Goal: Task Accomplishment & Management: Use online tool/utility

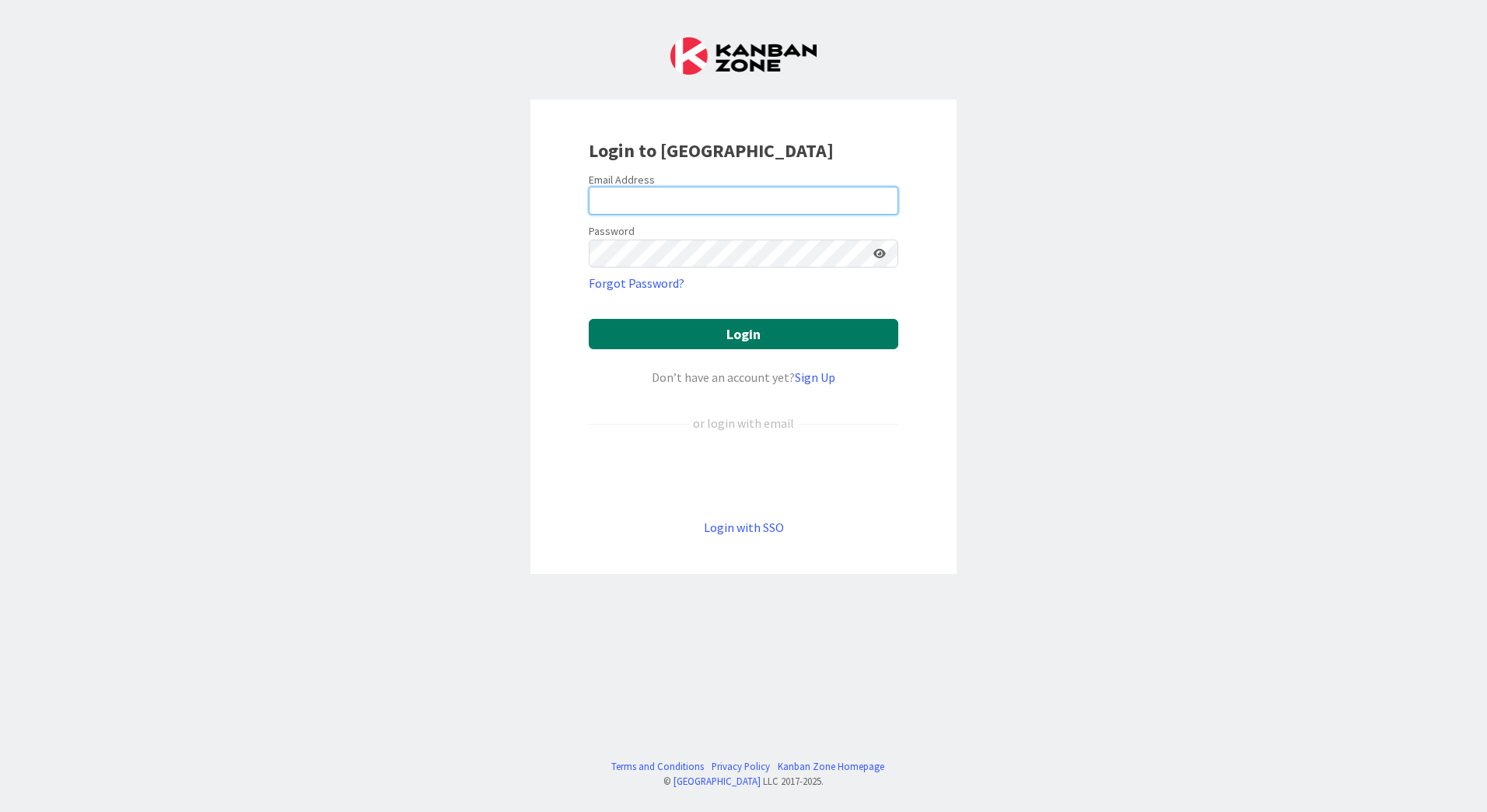
type input "[PERSON_NAME][EMAIL_ADDRESS][DOMAIN_NAME]"
click at [723, 337] on button "Login" at bounding box center [744, 334] width 310 height 31
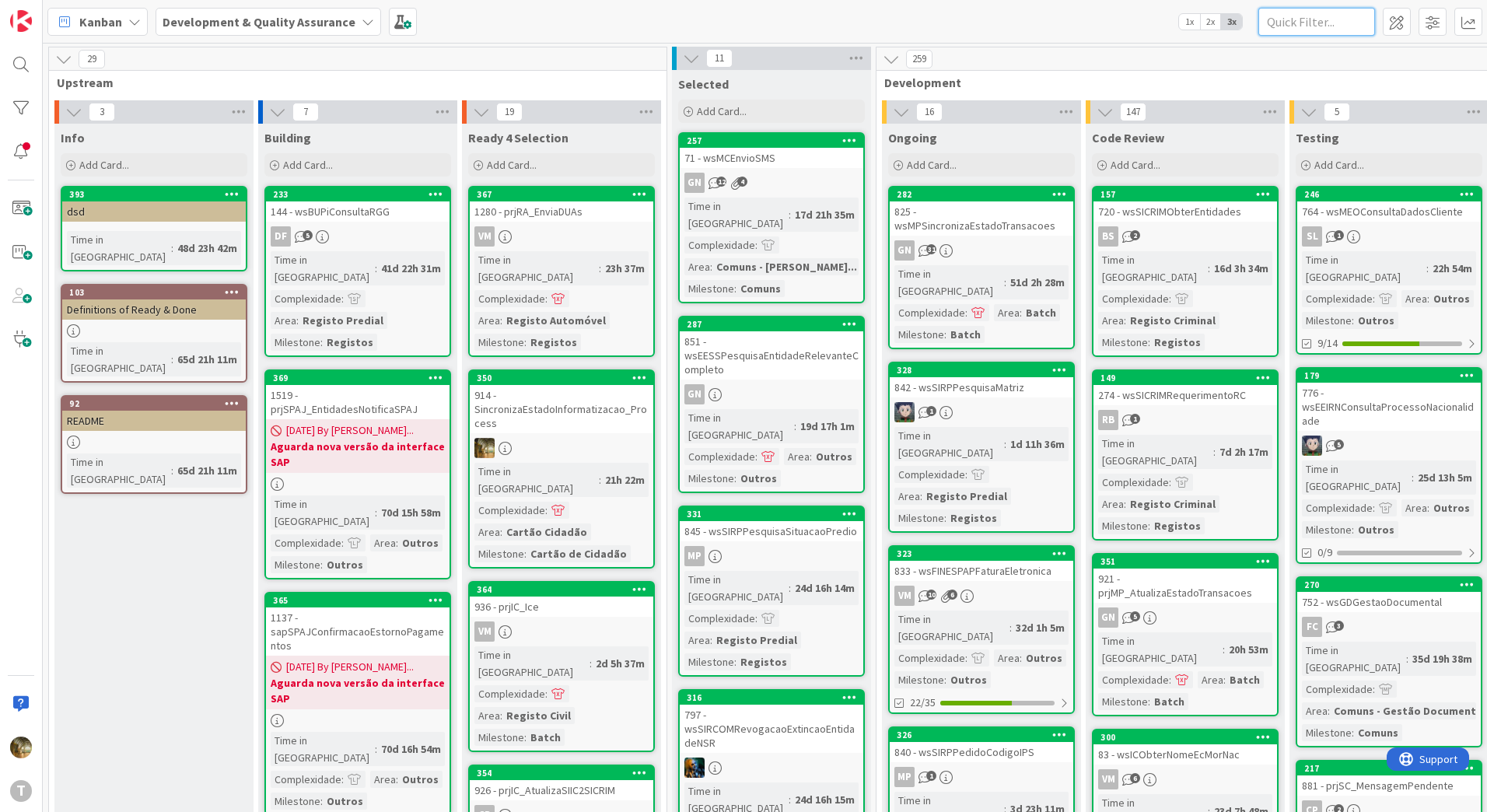
click at [1296, 29] on input "text" at bounding box center [1317, 22] width 117 height 28
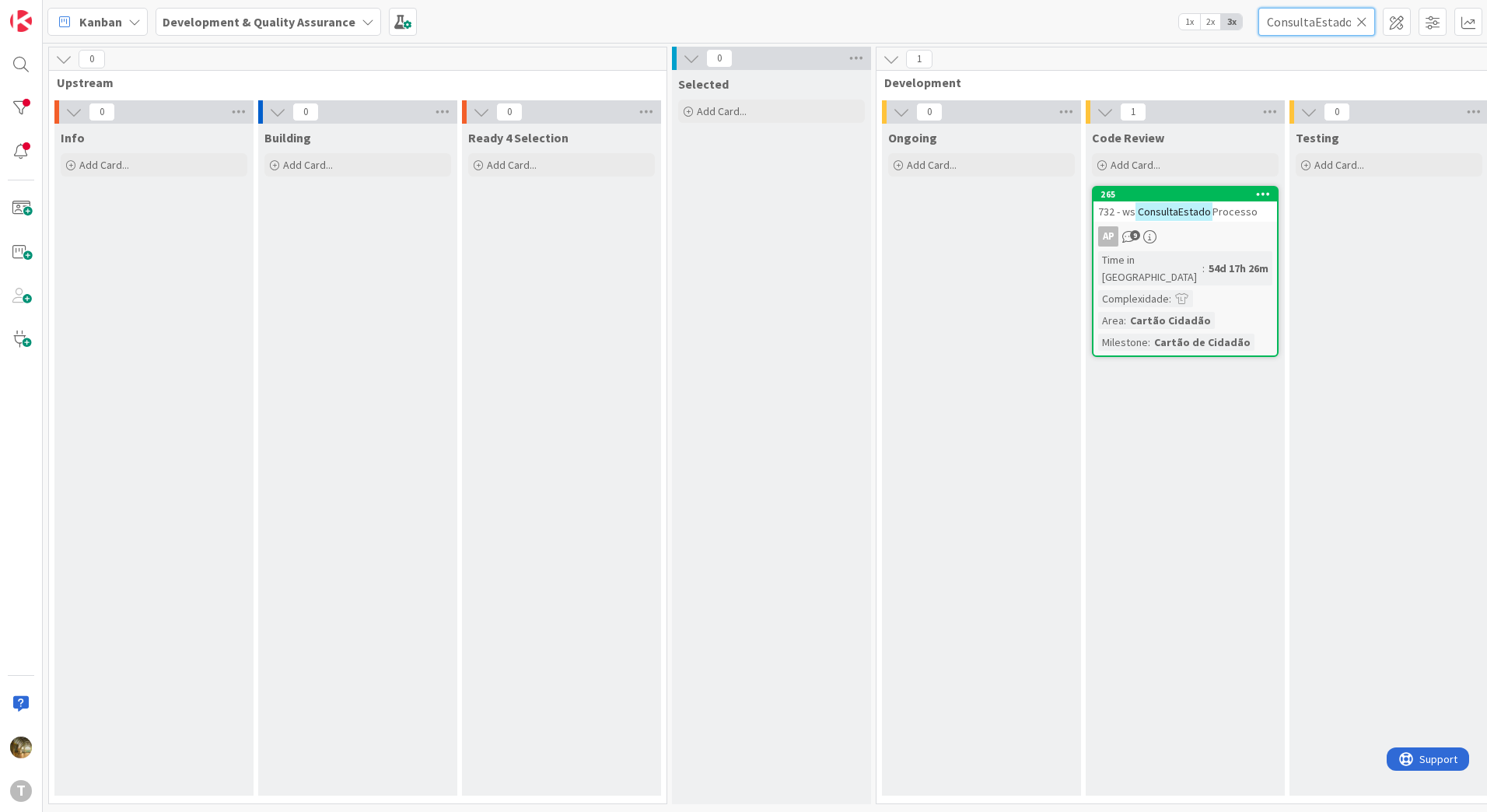
type input "ConsultaEstado"
